Goal: Navigation & Orientation: Find specific page/section

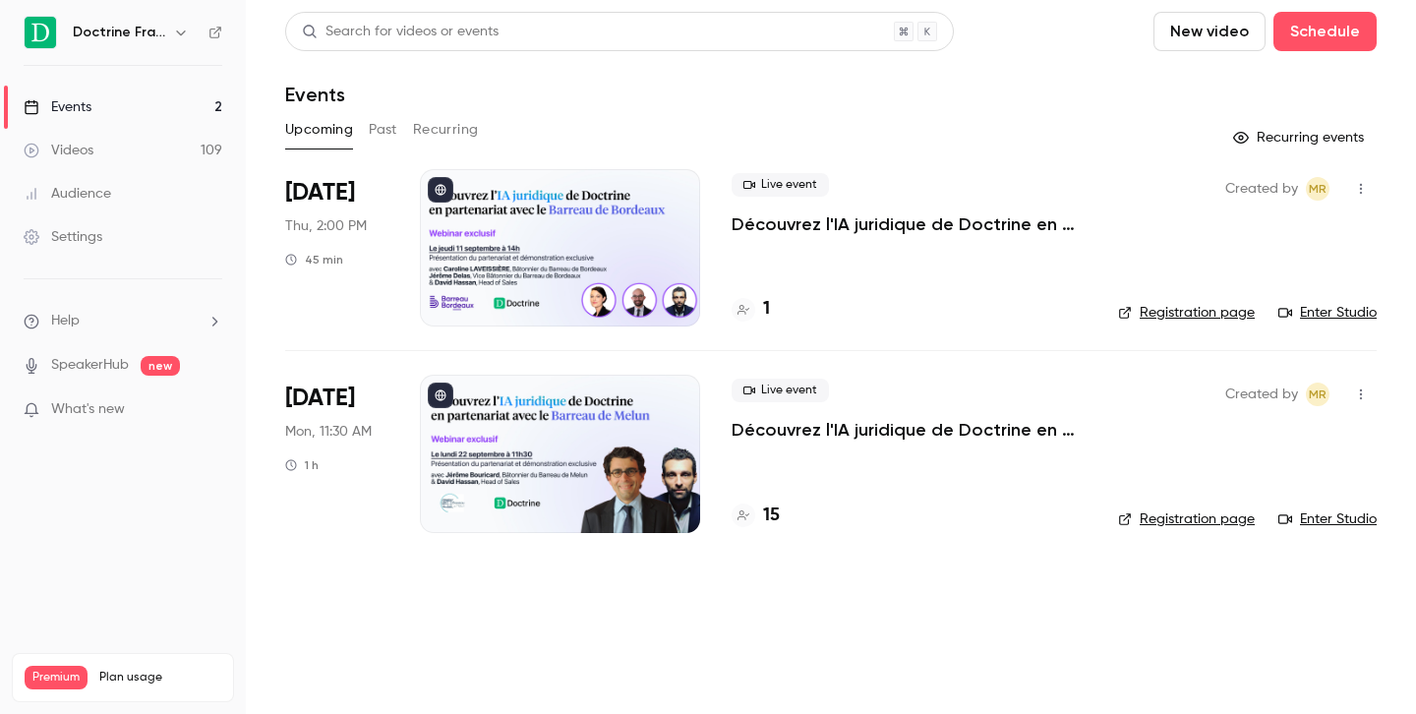
click at [192, 26] on button "button" at bounding box center [181, 33] width 24 height 24
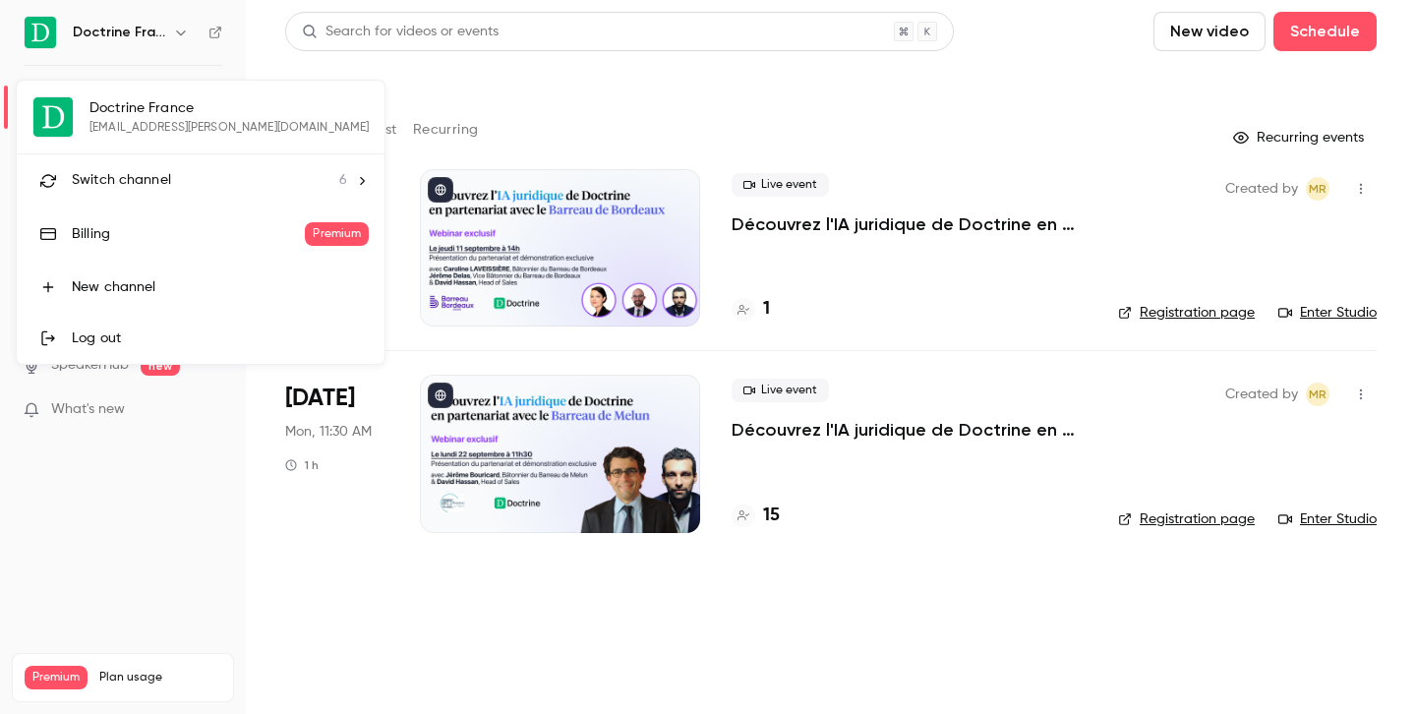
click at [188, 179] on div "Switch channel 6" at bounding box center [209, 180] width 275 height 21
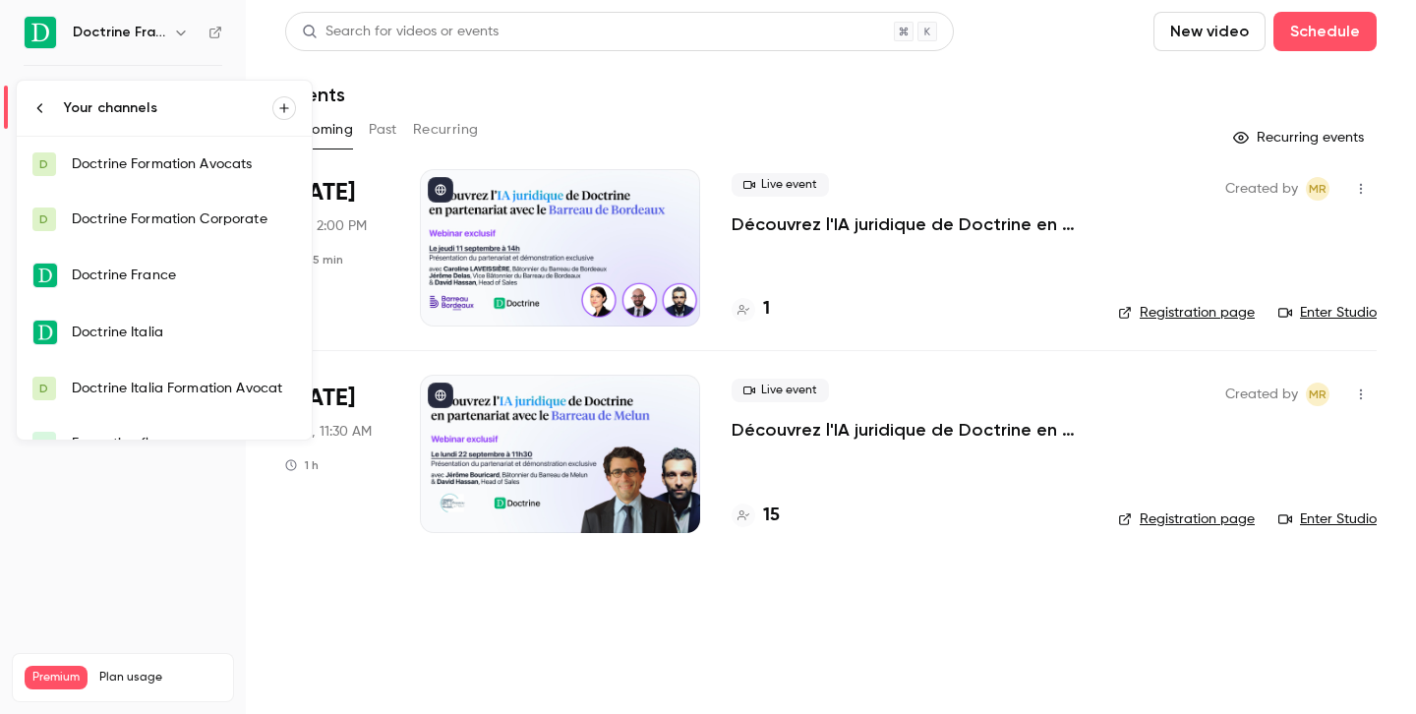
click at [147, 200] on link "D Doctrine Formation Corporate" at bounding box center [164, 219] width 295 height 55
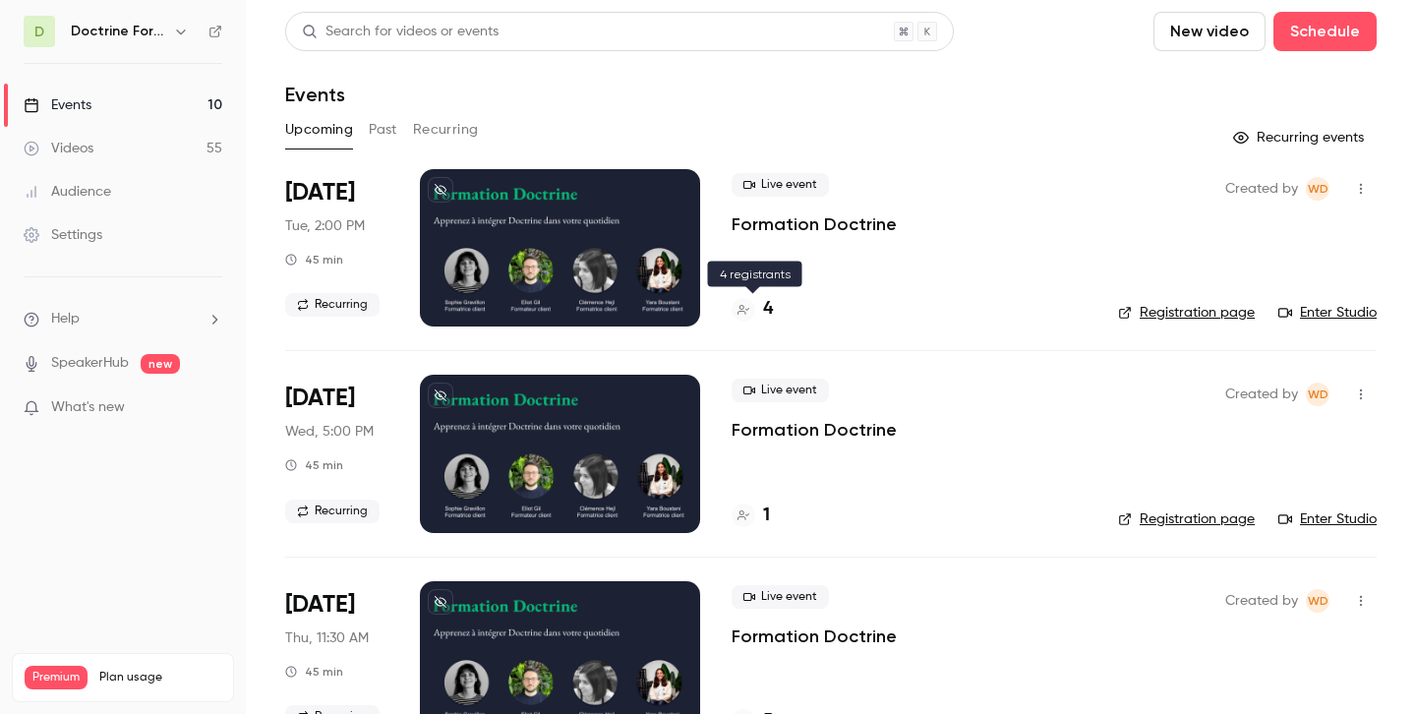
click at [766, 309] on h4 "4" at bounding box center [768, 309] width 10 height 27
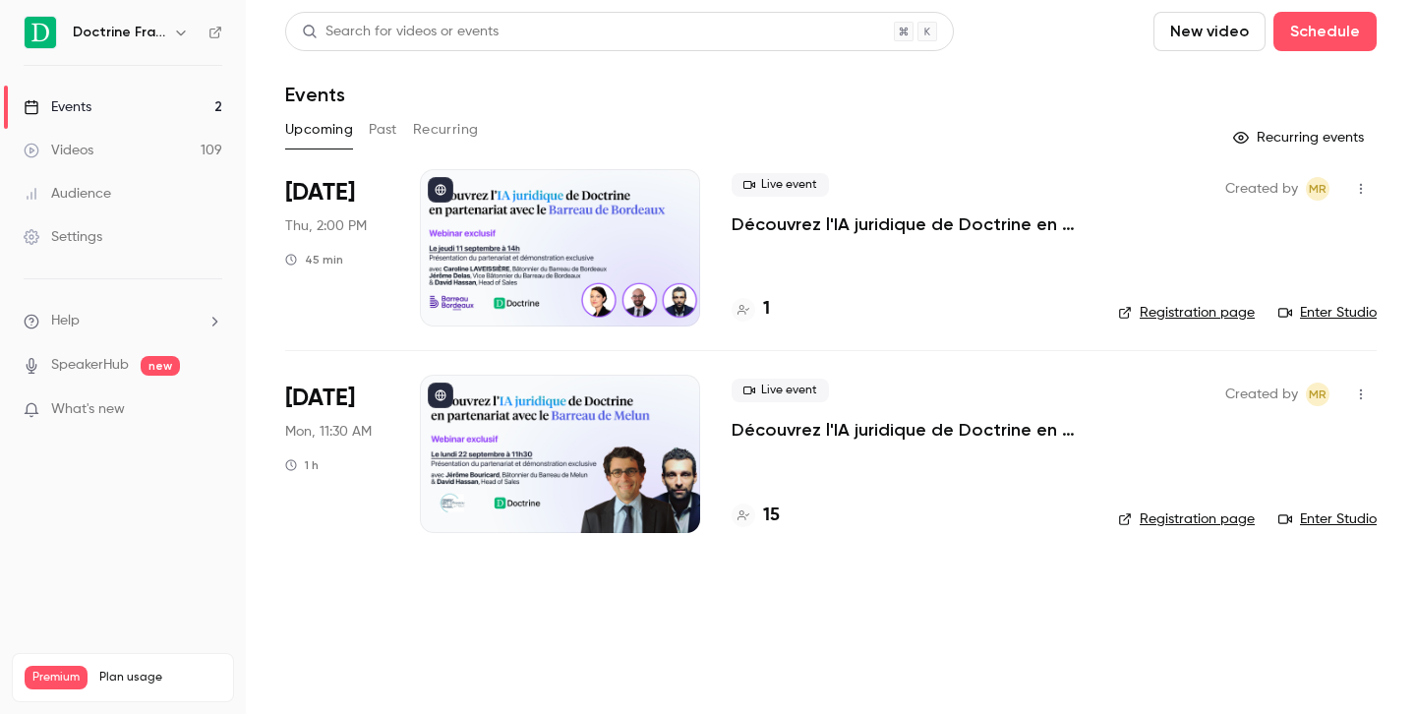
click at [182, 29] on icon "button" at bounding box center [181, 33] width 16 height 16
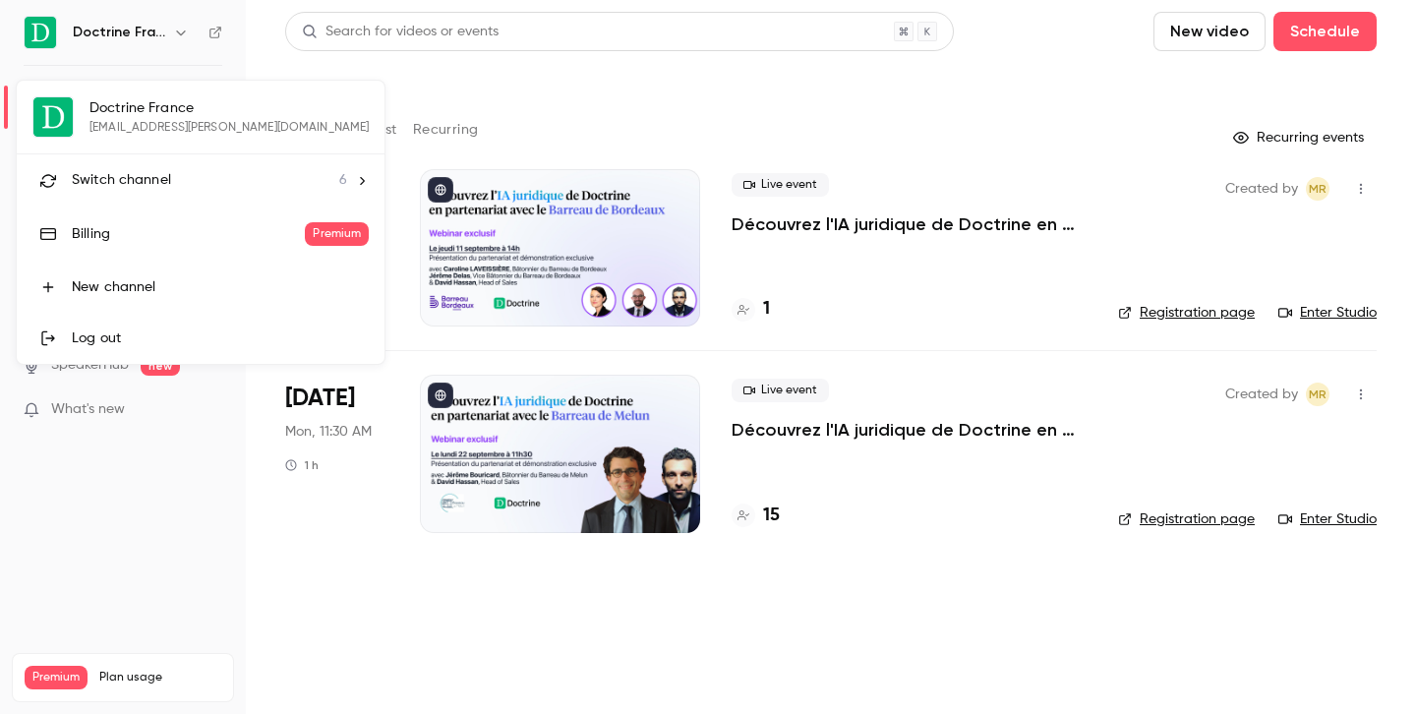
click at [212, 193] on li "Switch channel 6" at bounding box center [201, 180] width 368 height 52
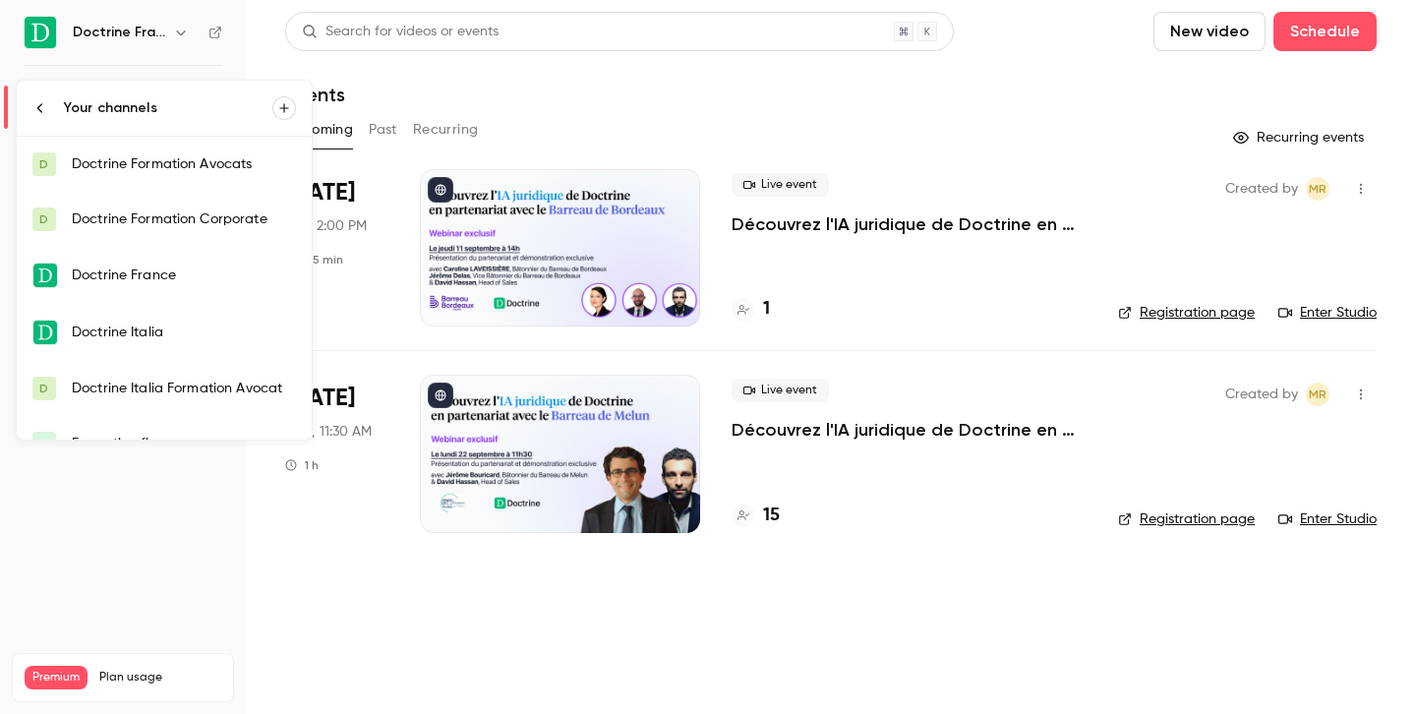
click at [205, 146] on link "D Doctrine Formation Avocats" at bounding box center [164, 164] width 295 height 55
